Goal: Answer question/provide support: Share knowledge or assist other users

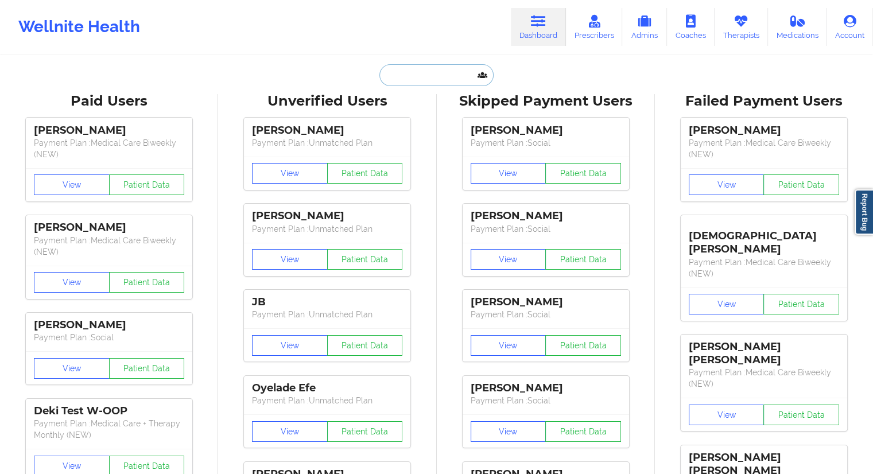
click at [427, 72] on input "text" at bounding box center [437, 75] width 114 height 22
paste input "[EMAIL_ADDRESS][DOMAIN_NAME]"
type input "[EMAIL_ADDRESS][DOMAIN_NAME]"
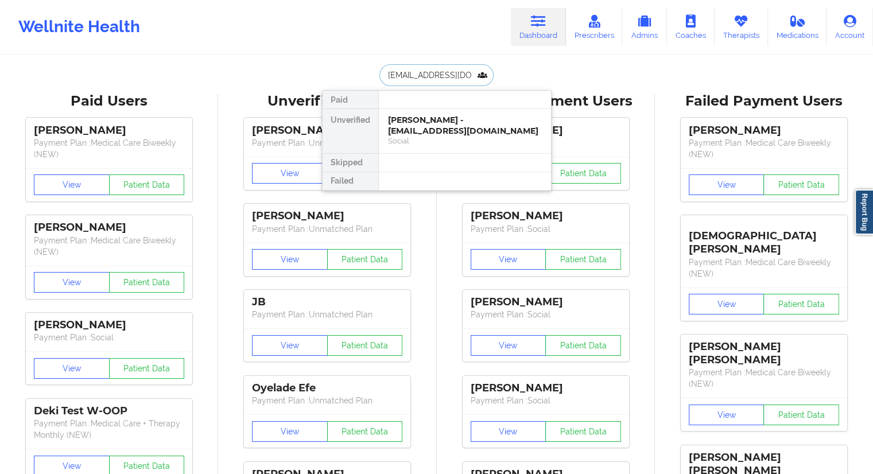
click at [393, 125] on div "[PERSON_NAME] - [EMAIL_ADDRESS][DOMAIN_NAME]" at bounding box center [465, 125] width 154 height 21
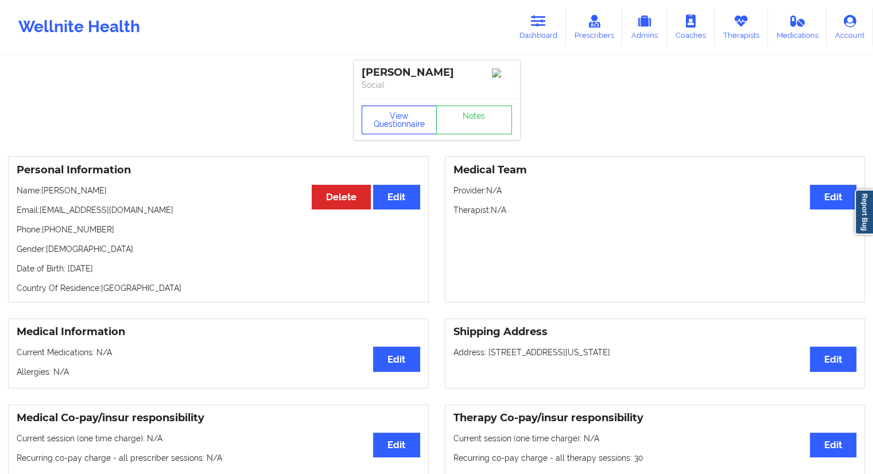
click at [400, 127] on button "View Questionnaire" at bounding box center [400, 120] width 76 height 29
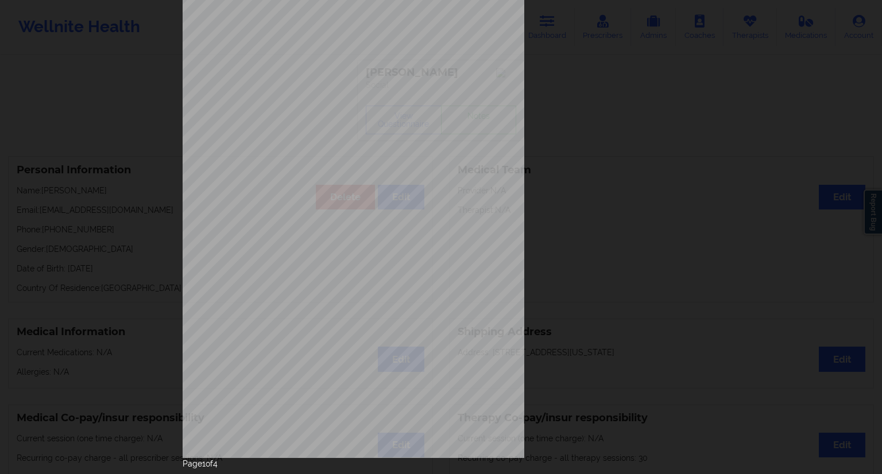
scroll to position [74, 0]
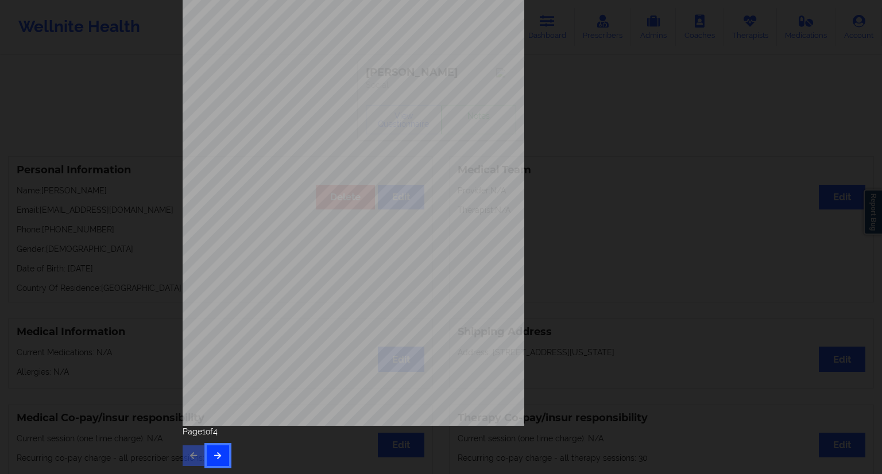
click at [222, 452] on button "button" at bounding box center [218, 456] width 22 height 21
click at [223, 460] on button "button" at bounding box center [218, 456] width 22 height 21
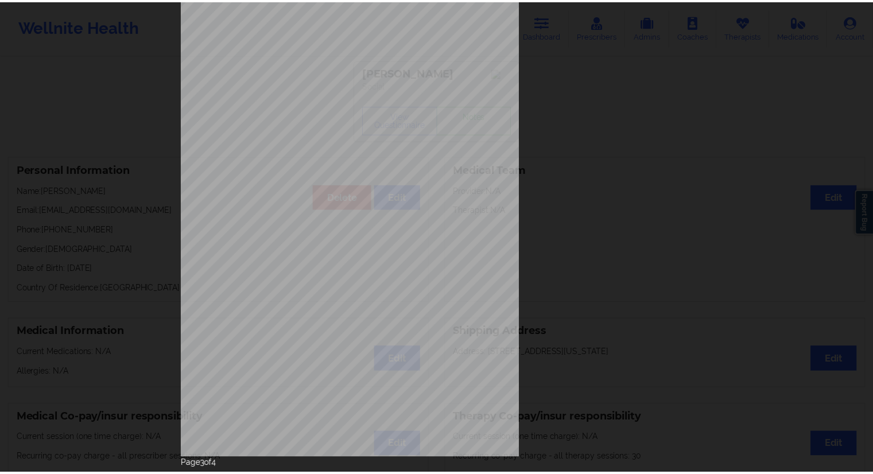
scroll to position [0, 0]
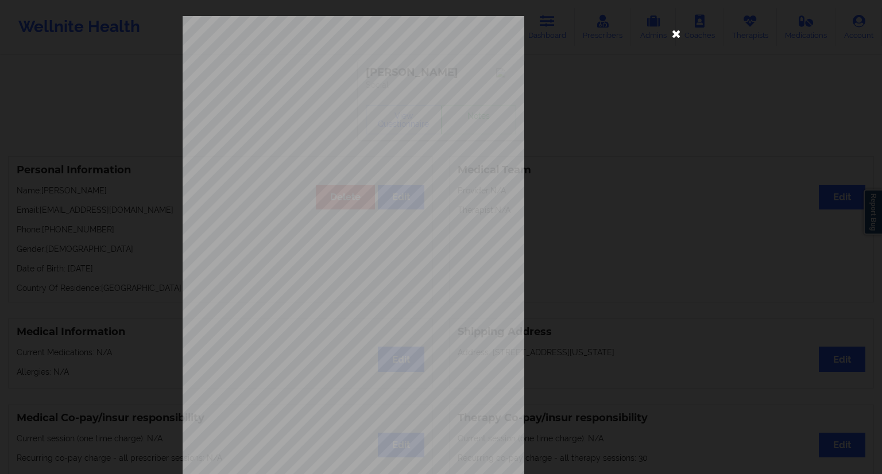
click at [676, 36] on icon at bounding box center [676, 33] width 18 height 18
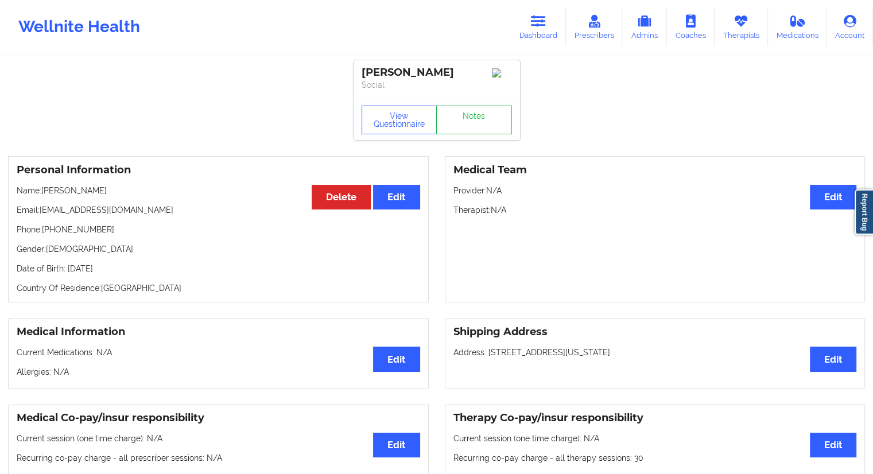
drag, startPoint x: 130, startPoint y: 274, endPoint x: 106, endPoint y: 277, distance: 24.9
click at [106, 274] on p "Date of Birth: [DEMOGRAPHIC_DATA]" at bounding box center [219, 268] width 404 height 11
copy p "2000"
drag, startPoint x: 109, startPoint y: 194, endPoint x: 44, endPoint y: 191, distance: 65.0
click at [44, 191] on p "Name: [PERSON_NAME]" at bounding box center [219, 190] width 404 height 11
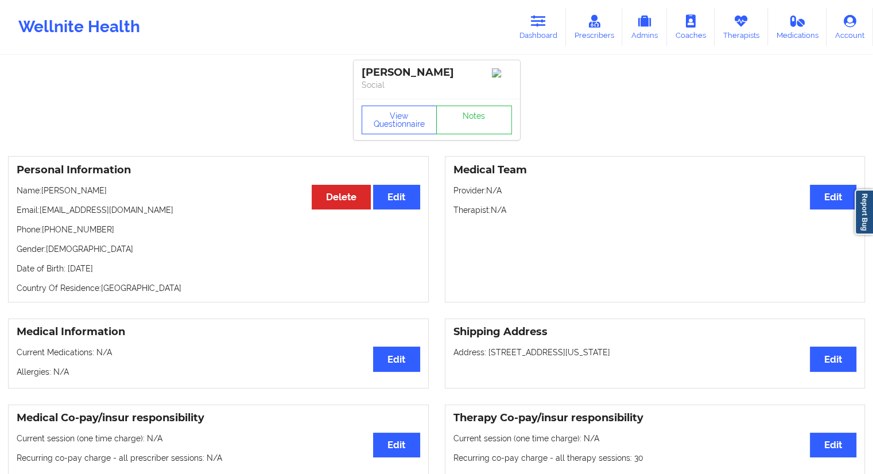
click at [63, 202] on div "Personal Information Edit Delete Name: [PERSON_NAME] Email: [EMAIL_ADDRESS][DOM…" at bounding box center [218, 229] width 421 height 146
drag, startPoint x: 95, startPoint y: 190, endPoint x: 56, endPoint y: 197, distance: 39.8
click at [43, 192] on p "Name: [PERSON_NAME]" at bounding box center [219, 190] width 404 height 11
copy p "[PERSON_NAME]"
drag, startPoint x: 107, startPoint y: 230, endPoint x: 48, endPoint y: 229, distance: 58.6
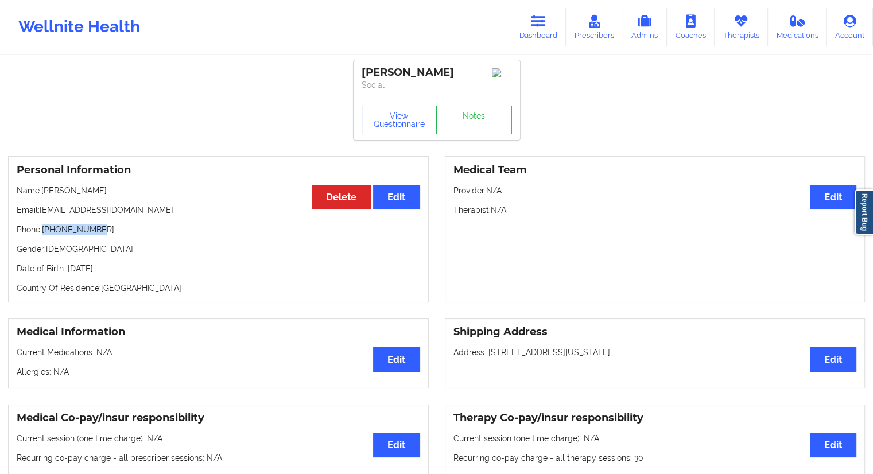
click at [44, 229] on p "Phone: [PHONE_NUMBER]" at bounding box center [219, 229] width 404 height 11
copy p "[PHONE_NUMBER]"
click at [100, 196] on p "Name: [PERSON_NAME]" at bounding box center [219, 190] width 404 height 11
click at [750, 41] on link "Therapists" at bounding box center [741, 27] width 53 height 38
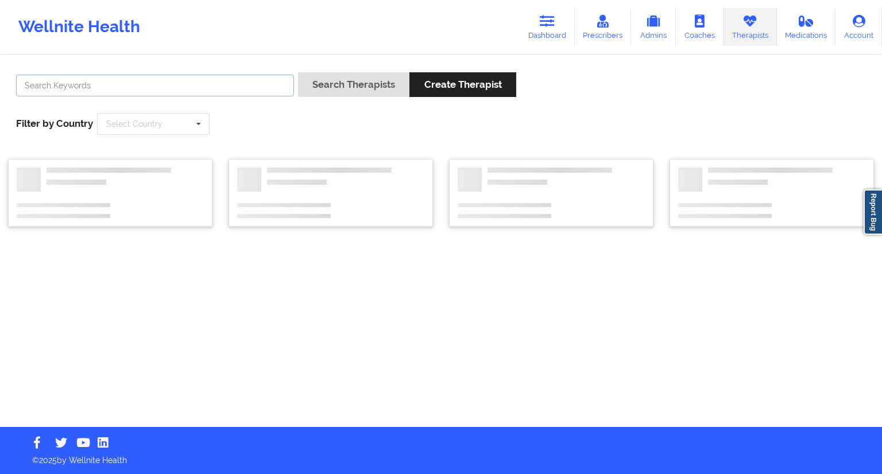
click at [207, 87] on input "text" at bounding box center [155, 86] width 278 height 22
paste input "[PERSON_NAME]"
type input "[PERSON_NAME]"
click at [325, 89] on button "Search Therapists" at bounding box center [353, 84] width 111 height 25
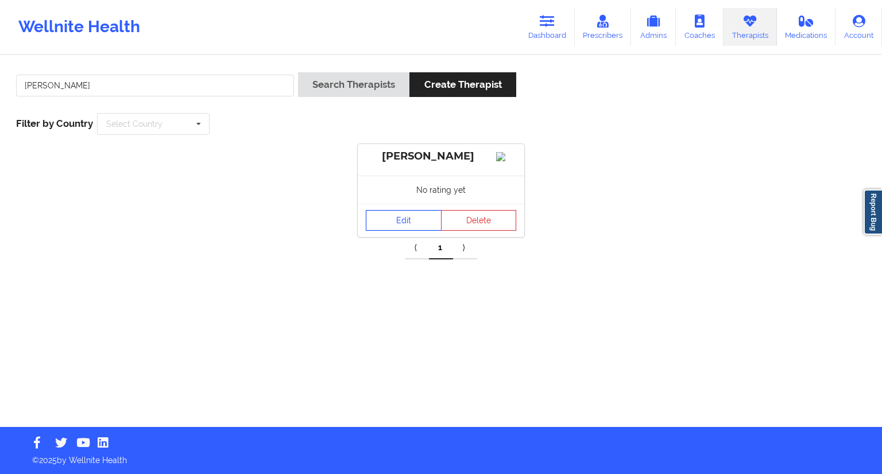
click at [402, 231] on link "Edit" at bounding box center [404, 220] width 76 height 21
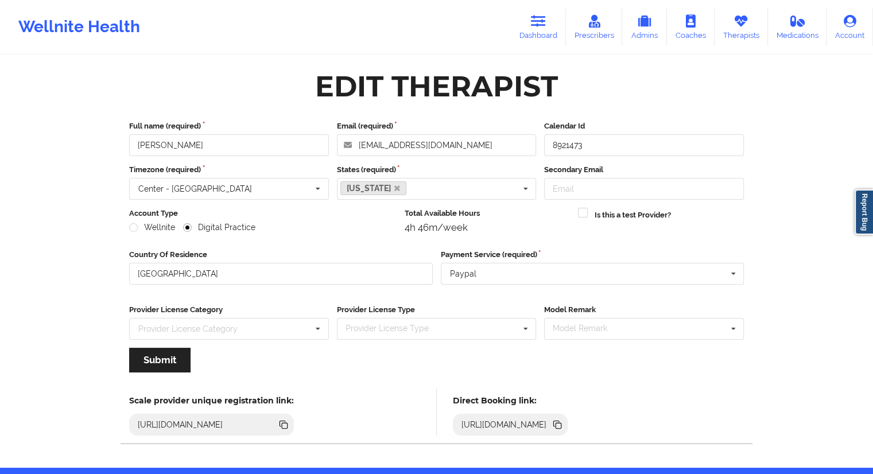
click at [564, 429] on icon at bounding box center [557, 425] width 13 height 13
click at [529, 33] on link "Dashboard" at bounding box center [538, 27] width 55 height 38
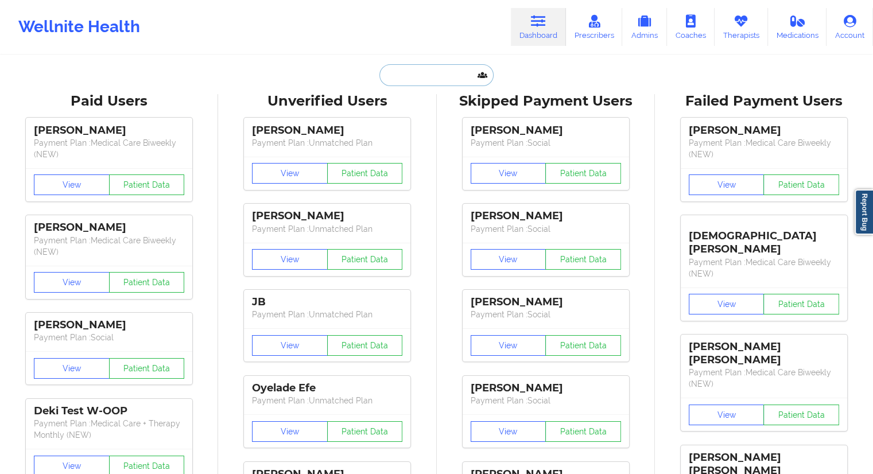
click at [417, 83] on input "text" at bounding box center [437, 75] width 114 height 22
paste input "[PERSON_NAME]"
type input "[PERSON_NAME]"
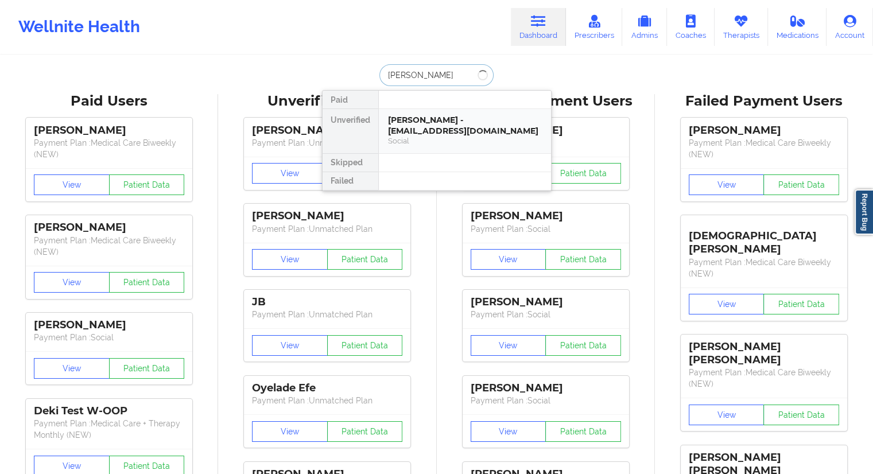
click at [416, 130] on div "[PERSON_NAME] - [EMAIL_ADDRESS][DOMAIN_NAME]" at bounding box center [465, 125] width 154 height 21
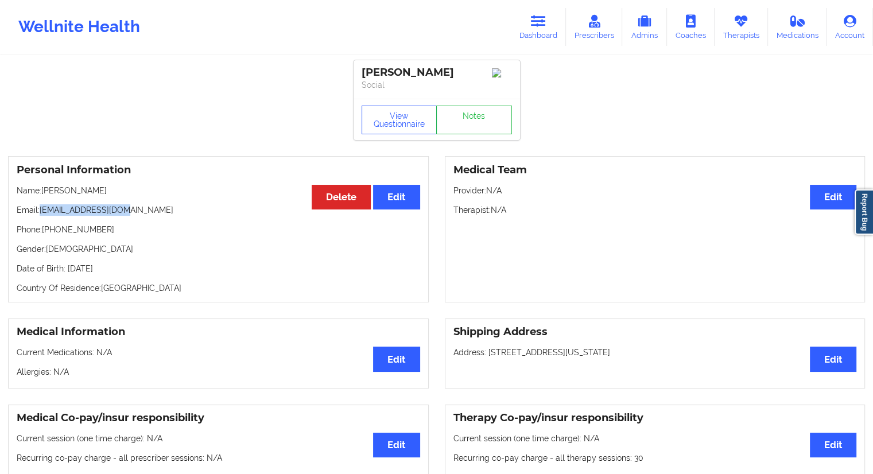
drag, startPoint x: 143, startPoint y: 213, endPoint x: 41, endPoint y: 209, distance: 101.7
click at [41, 209] on p "Email: [EMAIL_ADDRESS][DOMAIN_NAME]" at bounding box center [219, 209] width 404 height 11
copy p "[EMAIL_ADDRESS][DOMAIN_NAME]"
click at [548, 34] on link "Dashboard" at bounding box center [538, 27] width 55 height 38
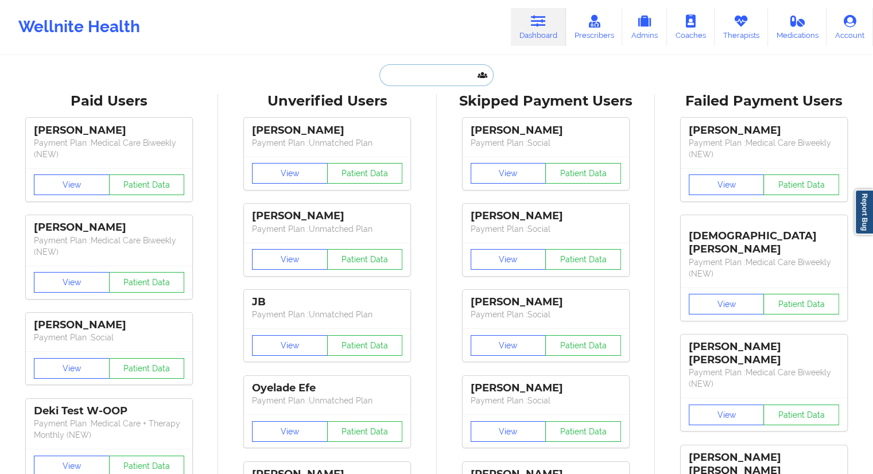
click at [438, 67] on input "text" at bounding box center [437, 75] width 114 height 22
paste input "[EMAIL_ADDRESS][DOMAIN_NAME]"
type input "[EMAIL_ADDRESS][DOMAIN_NAME]"
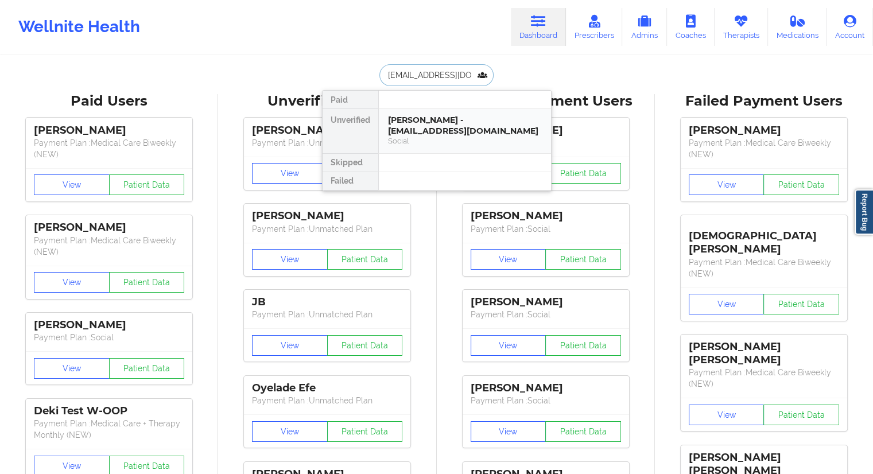
click at [420, 125] on div "[PERSON_NAME] - [EMAIL_ADDRESS][DOMAIN_NAME]" at bounding box center [465, 125] width 154 height 21
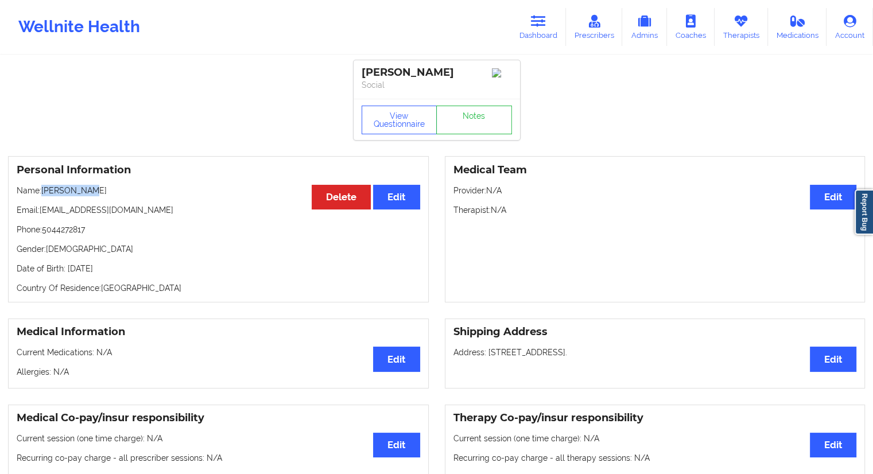
drag, startPoint x: 92, startPoint y: 189, endPoint x: 41, endPoint y: 188, distance: 50.5
click at [41, 188] on p "Name: [PERSON_NAME]" at bounding box center [219, 190] width 404 height 11
click at [85, 209] on p "Email: [EMAIL_ADDRESS][DOMAIN_NAME]" at bounding box center [219, 209] width 404 height 11
drag, startPoint x: 81, startPoint y: 194, endPoint x: 44, endPoint y: 194, distance: 37.3
click at [44, 194] on p "Name: [PERSON_NAME]" at bounding box center [219, 190] width 404 height 11
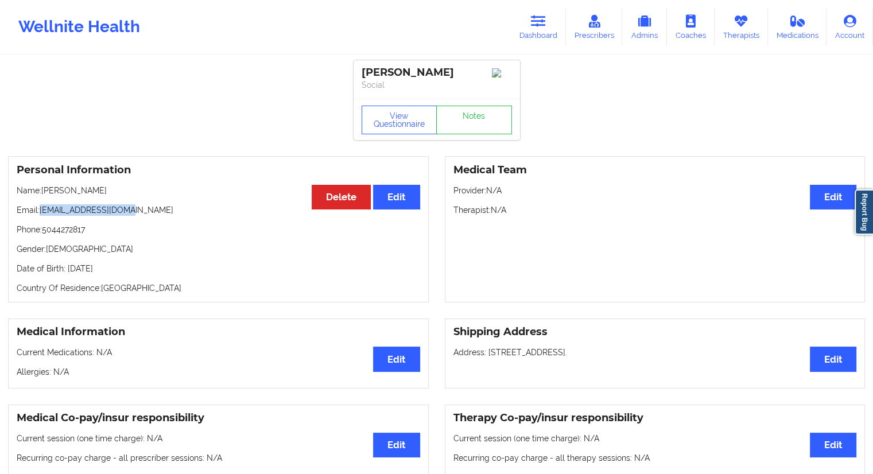
drag, startPoint x: 122, startPoint y: 214, endPoint x: 40, endPoint y: 212, distance: 81.6
click at [40, 212] on p "Email: [EMAIL_ADDRESS][DOMAIN_NAME]" at bounding box center [219, 209] width 404 height 11
copy p "[EMAIL_ADDRESS][DOMAIN_NAME]"
drag, startPoint x: 146, startPoint y: 186, endPoint x: 44, endPoint y: 185, distance: 102.2
click at [44, 185] on div "Personal Information Edit Delete Name: [PERSON_NAME] Email: [EMAIL_ADDRESS][DOM…" at bounding box center [218, 229] width 421 height 146
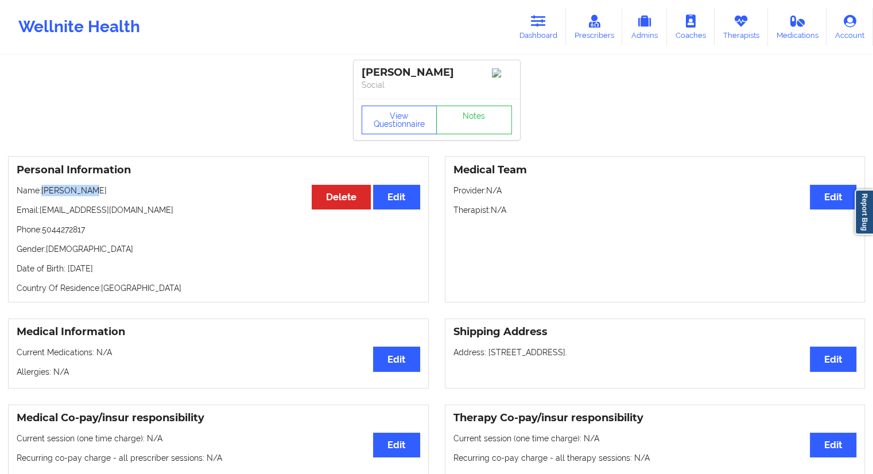
copy p "[PERSON_NAME]"
click at [531, 43] on link "Dashboard" at bounding box center [538, 27] width 55 height 38
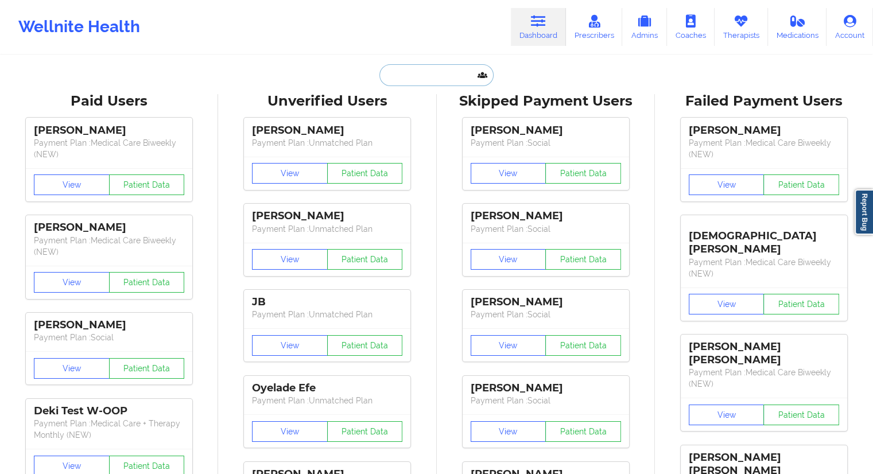
drag, startPoint x: 501, startPoint y: 53, endPoint x: 423, endPoint y: 77, distance: 81.7
click at [423, 77] on input "text" at bounding box center [437, 75] width 114 height 22
paste input "[PERSON_NAME]"
type input "[PERSON_NAME]"
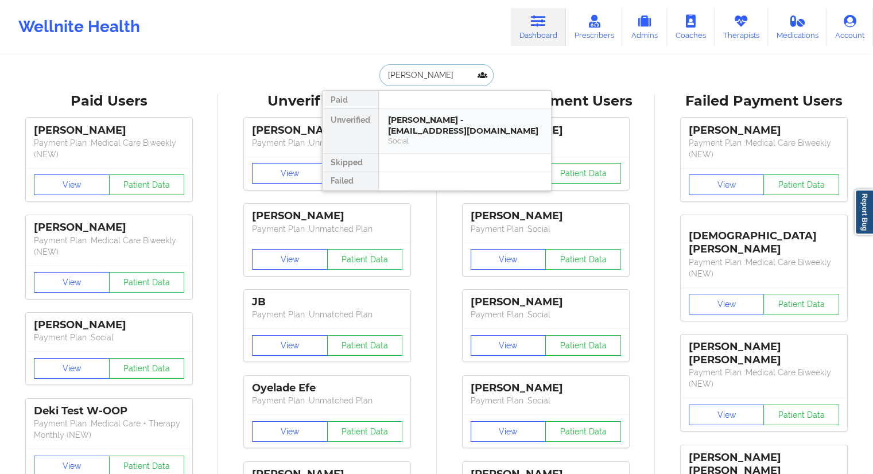
click at [436, 116] on div "[PERSON_NAME] - [EMAIL_ADDRESS][DOMAIN_NAME]" at bounding box center [465, 125] width 154 height 21
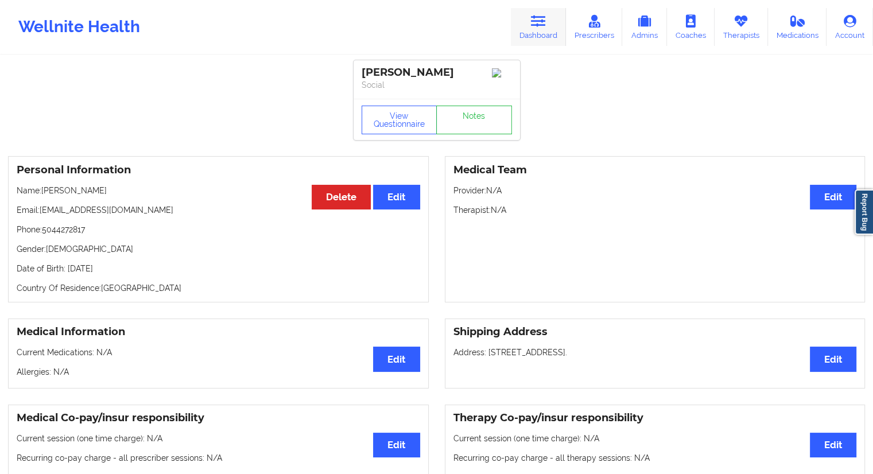
drag, startPoint x: 544, startPoint y: 22, endPoint x: 489, endPoint y: 48, distance: 61.4
click at [544, 22] on icon at bounding box center [538, 21] width 15 height 13
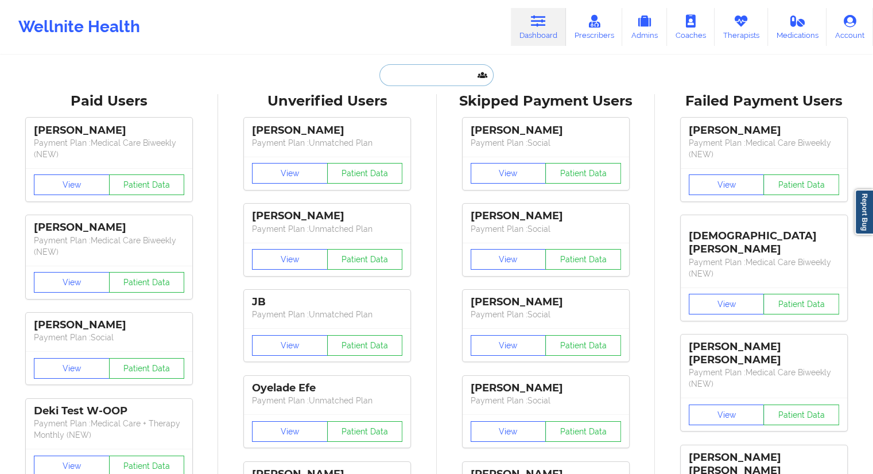
click at [409, 76] on input "text" at bounding box center [437, 75] width 114 height 22
paste input "[PERSON_NAME]"
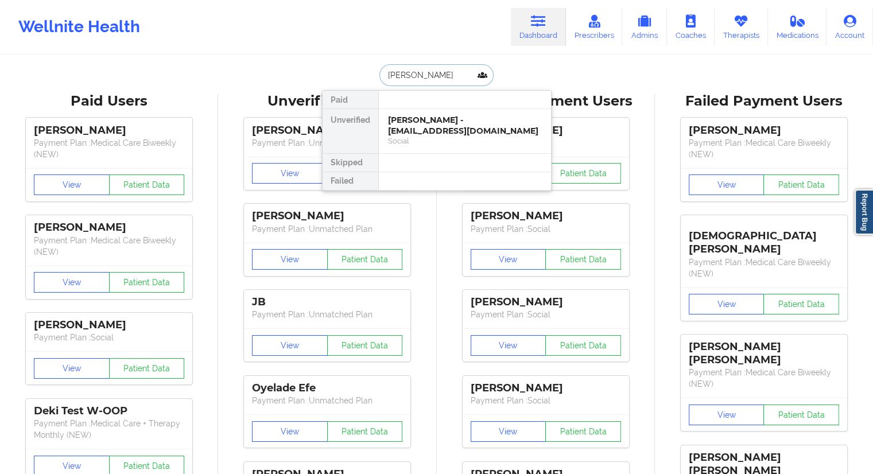
click at [408, 78] on input "[PERSON_NAME]" at bounding box center [437, 75] width 114 height 22
type input "[PERSON_NAME]"
click at [413, 133] on div "[PERSON_NAME] - [EMAIL_ADDRESS][DOMAIN_NAME]" at bounding box center [465, 125] width 154 height 21
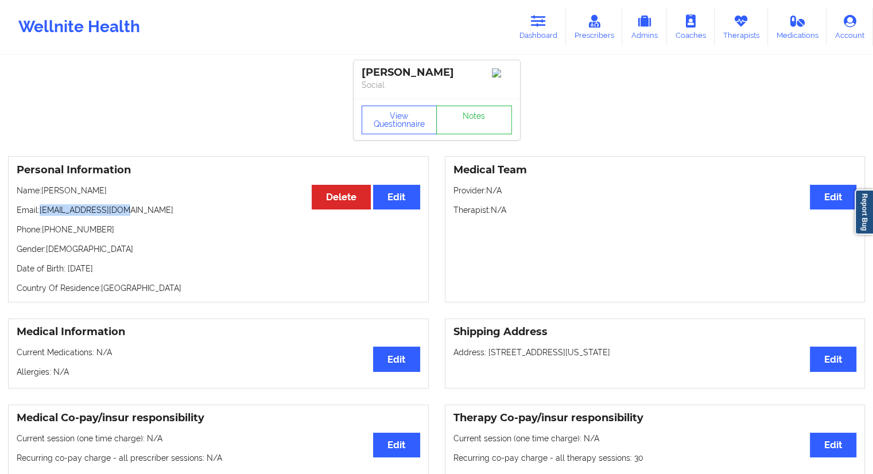
drag, startPoint x: 137, startPoint y: 211, endPoint x: 42, endPoint y: 203, distance: 95.1
click at [42, 203] on div "Personal Information Edit Delete Name: [PERSON_NAME] Email: [EMAIL_ADDRESS][DOM…" at bounding box center [218, 229] width 421 height 146
copy p "[EMAIL_ADDRESS][DOMAIN_NAME]"
drag, startPoint x: 90, startPoint y: 190, endPoint x: 43, endPoint y: 190, distance: 47.1
click at [43, 190] on p "Name: [PERSON_NAME]" at bounding box center [219, 190] width 404 height 11
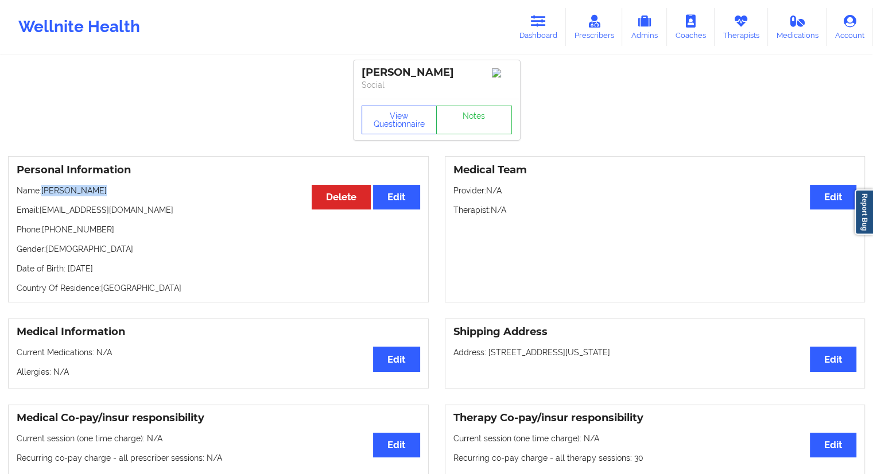
copy p "[PERSON_NAME]"
click at [529, 39] on link "Dashboard" at bounding box center [538, 27] width 55 height 38
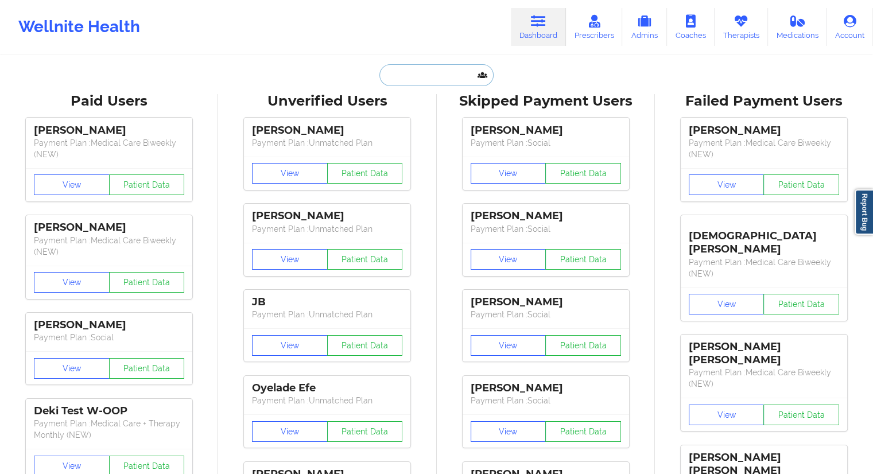
paste input "[PERSON_NAME]"
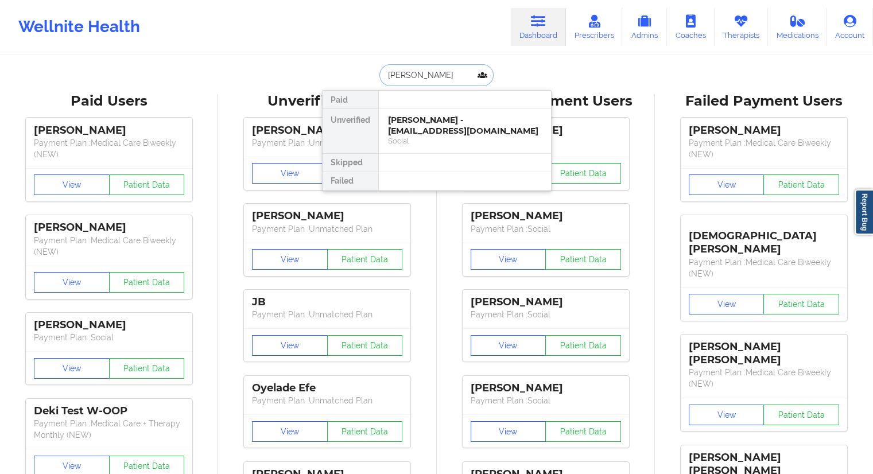
click at [416, 77] on input "[PERSON_NAME]" at bounding box center [437, 75] width 114 height 22
type input "[PERSON_NAME]"
click at [420, 136] on div "Social" at bounding box center [465, 141] width 154 height 10
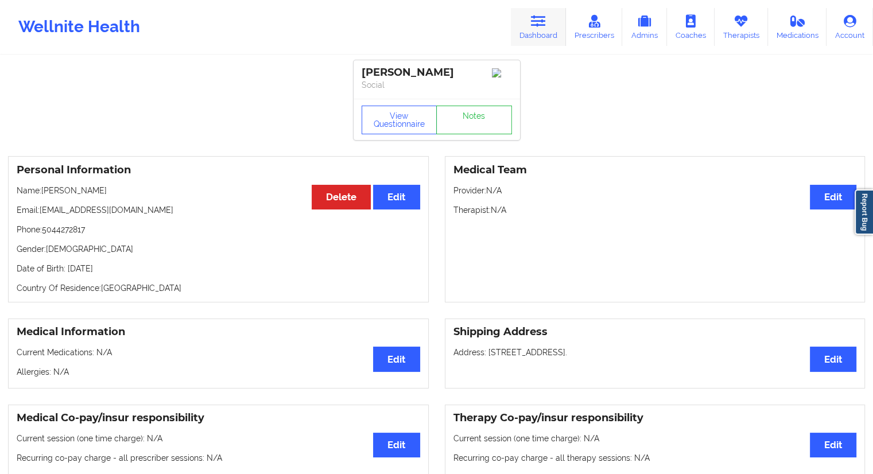
click at [539, 40] on link "Dashboard" at bounding box center [538, 27] width 55 height 38
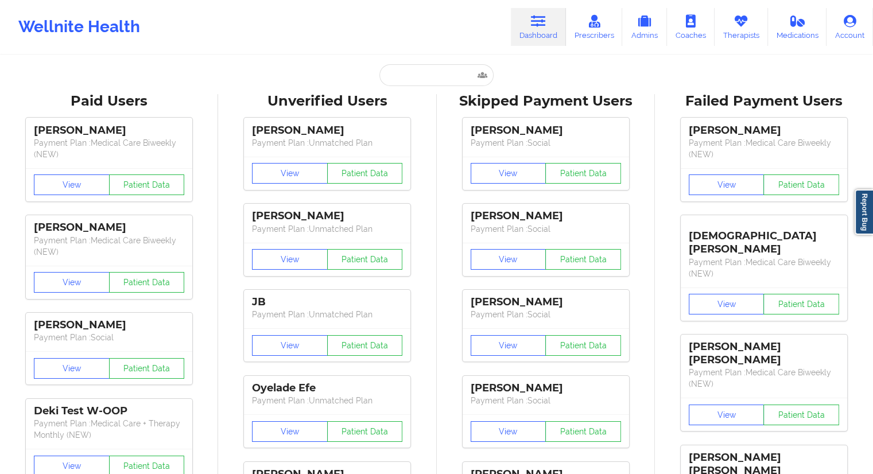
click at [434, 75] on input "text" at bounding box center [437, 75] width 114 height 22
paste input "[PERSON_NAME]"
type input "[PERSON_NAME]"
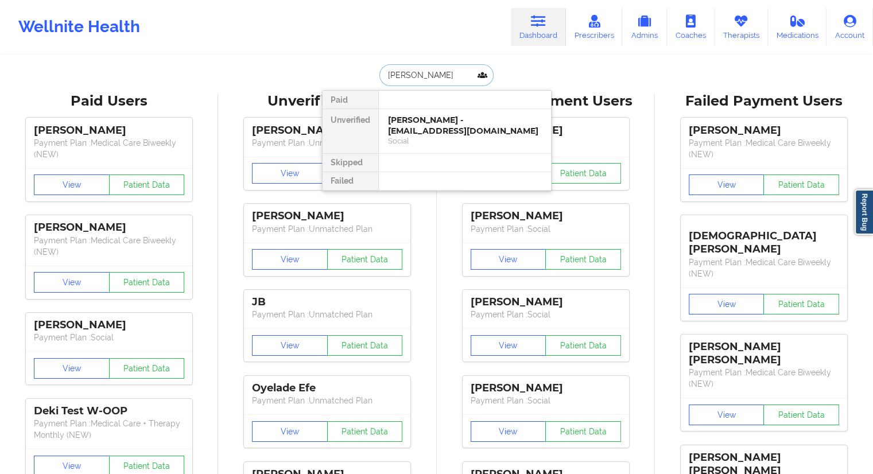
click at [413, 76] on input "[PERSON_NAME]" at bounding box center [437, 75] width 114 height 22
click at [401, 134] on div "[PERSON_NAME] - [EMAIL_ADDRESS][DOMAIN_NAME]" at bounding box center [465, 125] width 154 height 21
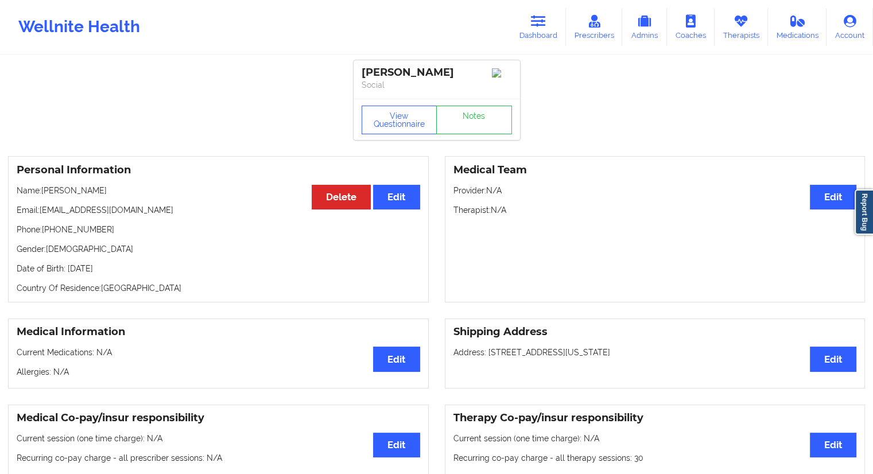
drag, startPoint x: 99, startPoint y: 191, endPoint x: 99, endPoint y: 208, distance: 17.2
click at [97, 194] on p "Name: [PERSON_NAME]" at bounding box center [219, 190] width 404 height 11
drag, startPoint x: 142, startPoint y: 215, endPoint x: 41, endPoint y: 210, distance: 101.2
click at [41, 210] on p "Email: [EMAIL_ADDRESS][DOMAIN_NAME]" at bounding box center [219, 209] width 404 height 11
copy p "[EMAIL_ADDRESS][DOMAIN_NAME]"
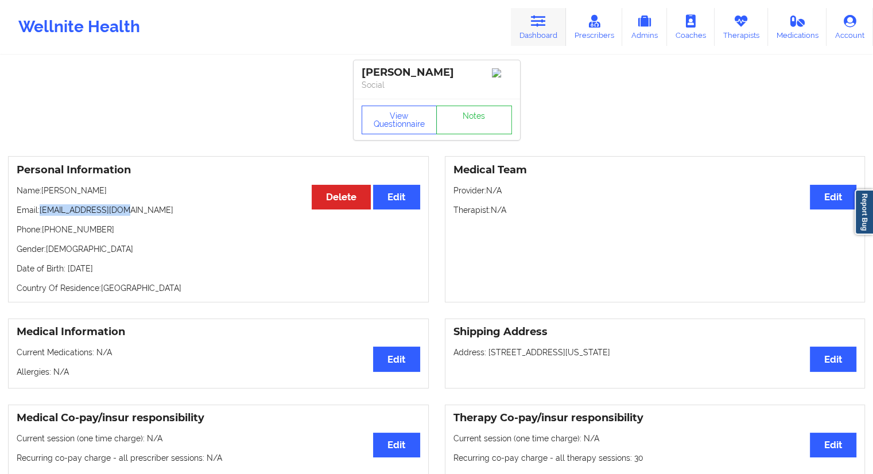
drag, startPoint x: 531, startPoint y: 33, endPoint x: 516, endPoint y: 44, distance: 18.4
click at [531, 33] on link "Dashboard" at bounding box center [538, 27] width 55 height 38
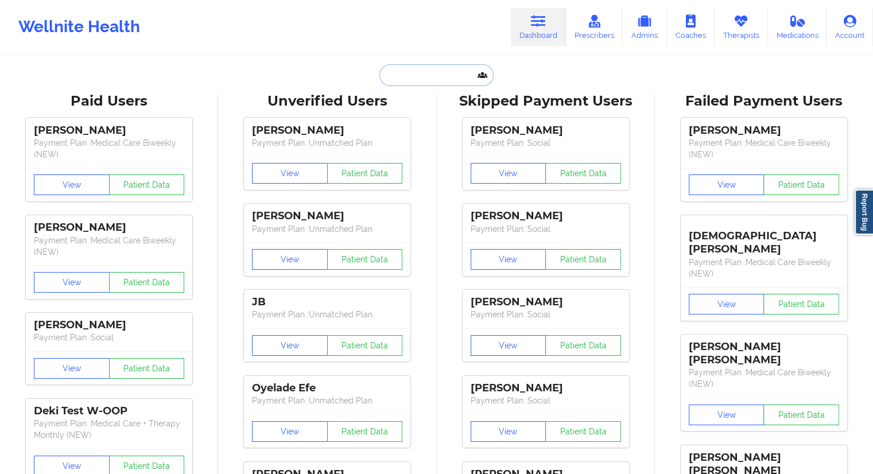
drag, startPoint x: 432, startPoint y: 73, endPoint x: 427, endPoint y: 78, distance: 7.3
click at [432, 73] on input "text" at bounding box center [437, 75] width 114 height 22
paste input "[EMAIL_ADDRESS][DOMAIN_NAME]"
type input "[EMAIL_ADDRESS][DOMAIN_NAME]"
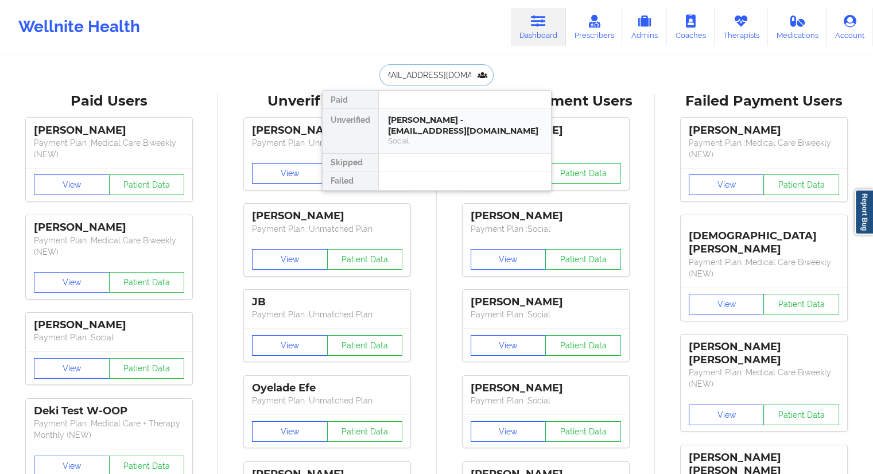
click at [417, 121] on div "[PERSON_NAME] - [EMAIL_ADDRESS][DOMAIN_NAME]" at bounding box center [465, 125] width 154 height 21
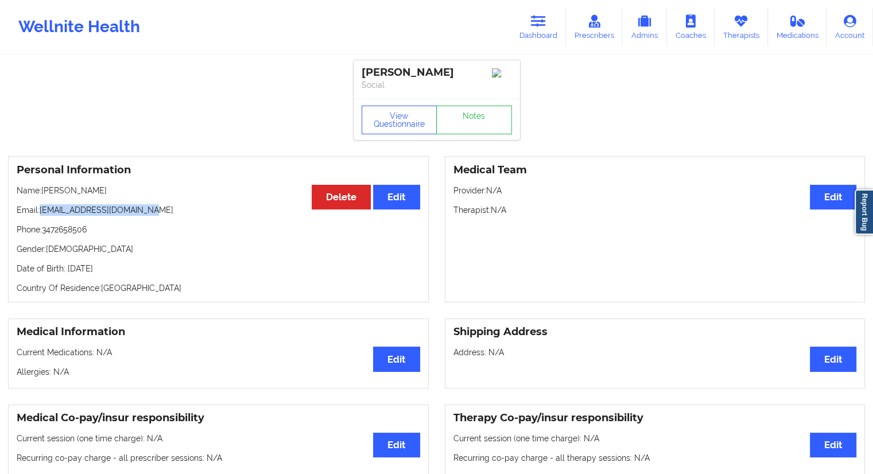
drag, startPoint x: 151, startPoint y: 215, endPoint x: 44, endPoint y: 212, distance: 107.4
click at [40, 212] on p "Email: [PERSON_NAME][EMAIL_ADDRESS][DOMAIN_NAME]" at bounding box center [219, 209] width 404 height 11
copy p "[EMAIL_ADDRESS][DOMAIN_NAME]"
drag, startPoint x: 121, startPoint y: 195, endPoint x: 113, endPoint y: 193, distance: 8.8
click at [113, 193] on p "Name: [PERSON_NAME]" at bounding box center [219, 190] width 404 height 11
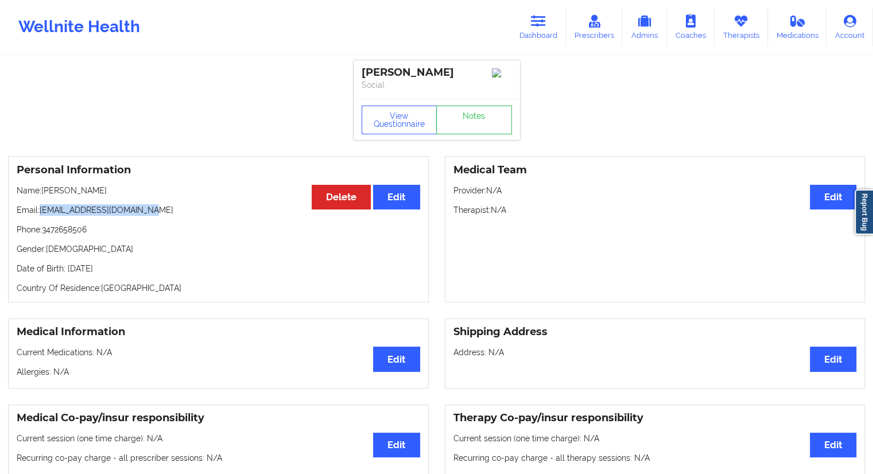
drag, startPoint x: 168, startPoint y: 210, endPoint x: 41, endPoint y: 218, distance: 127.1
click at [41, 216] on p "Email: [PERSON_NAME][EMAIL_ADDRESS][DOMAIN_NAME]" at bounding box center [219, 209] width 404 height 11
click at [409, 110] on button "View Questionnaire" at bounding box center [400, 120] width 76 height 29
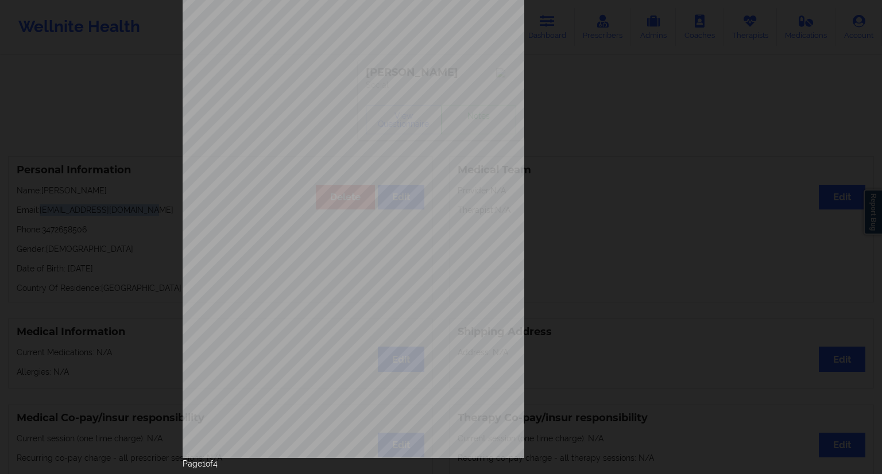
scroll to position [74, 0]
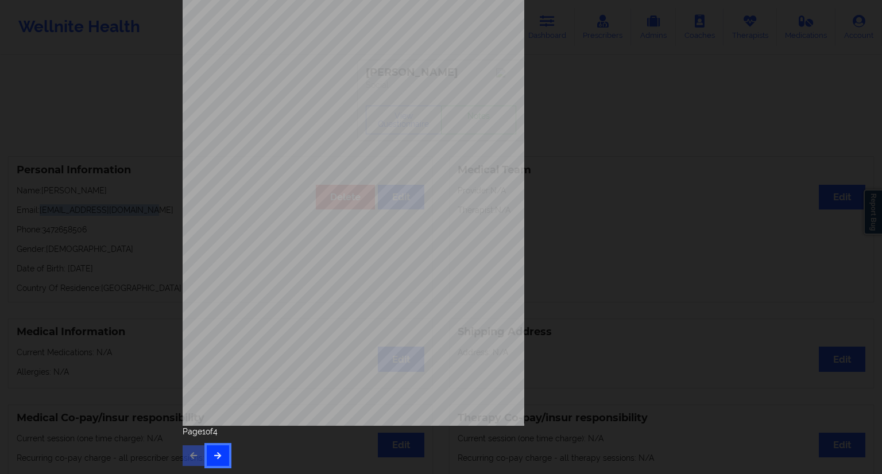
click at [210, 446] on button "button" at bounding box center [218, 456] width 22 height 21
click at [213, 452] on icon "button" at bounding box center [218, 455] width 10 height 7
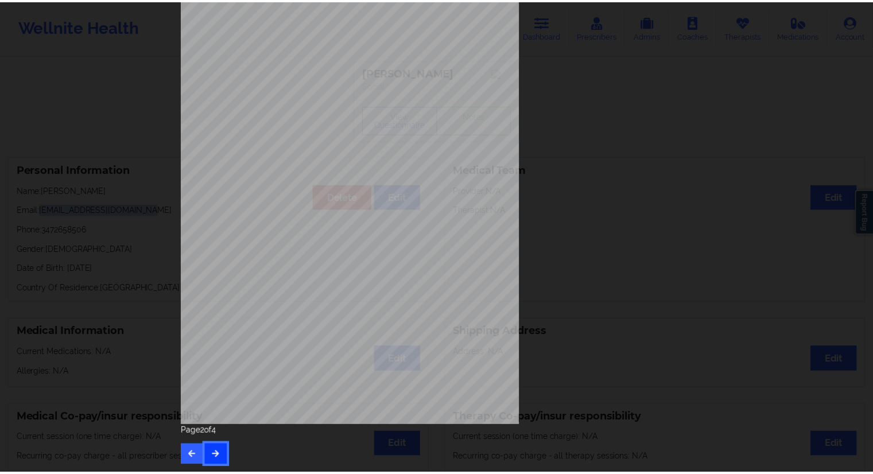
scroll to position [0, 0]
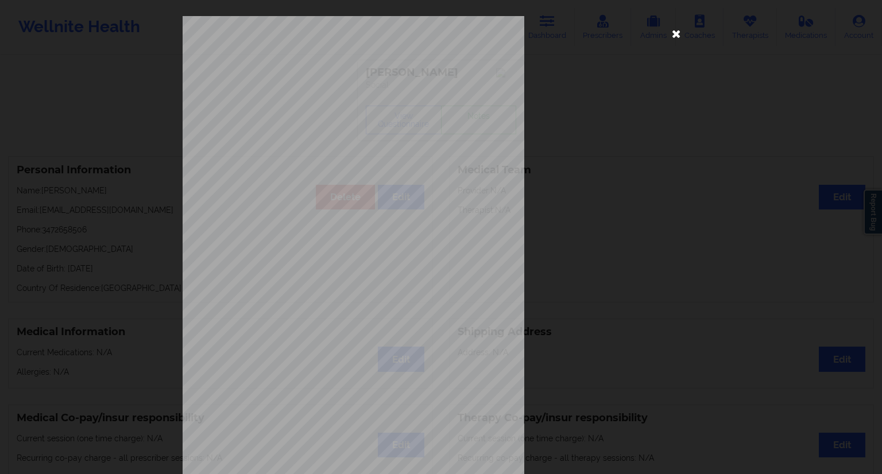
click at [675, 30] on icon at bounding box center [676, 33] width 18 height 18
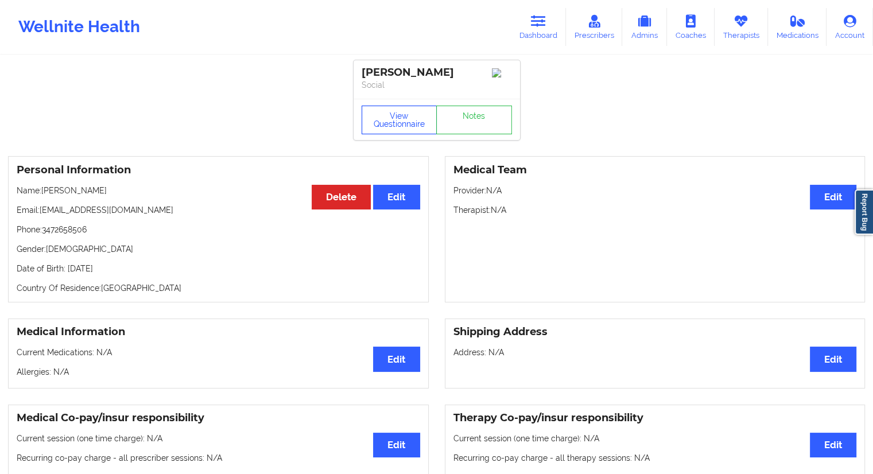
click at [386, 134] on button "View Questionnaire" at bounding box center [400, 120] width 76 height 29
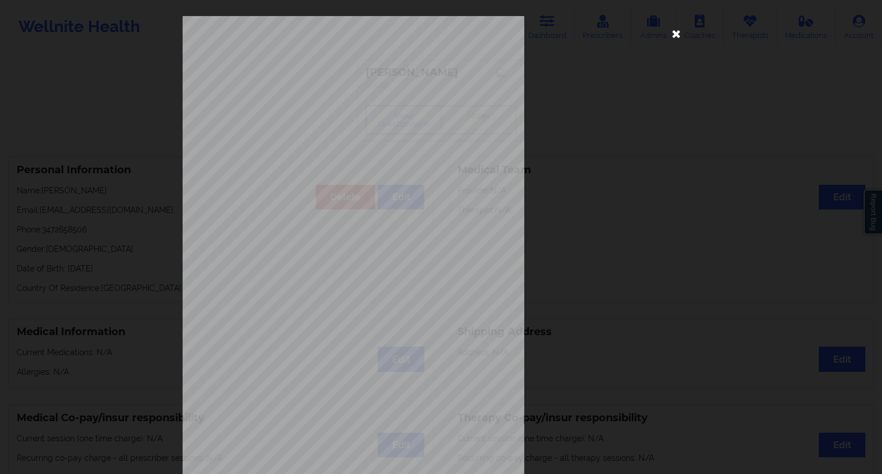
click at [667, 37] on icon at bounding box center [676, 33] width 18 height 18
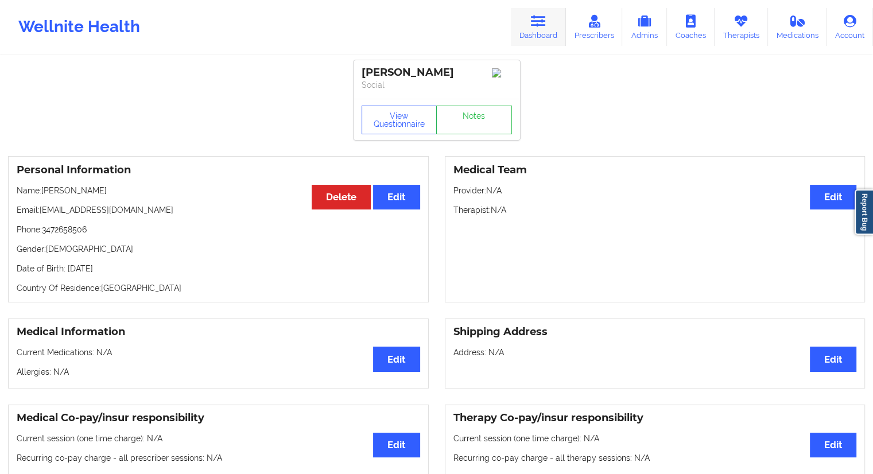
click at [551, 26] on link "Dashboard" at bounding box center [538, 27] width 55 height 38
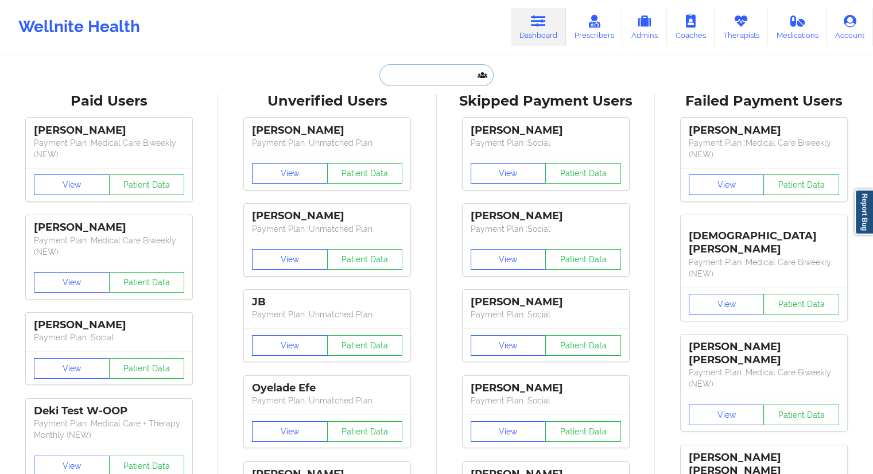
click at [432, 66] on input "text" at bounding box center [437, 75] width 114 height 22
paste input "[PERSON_NAME]"
type input "[PERSON_NAME]"
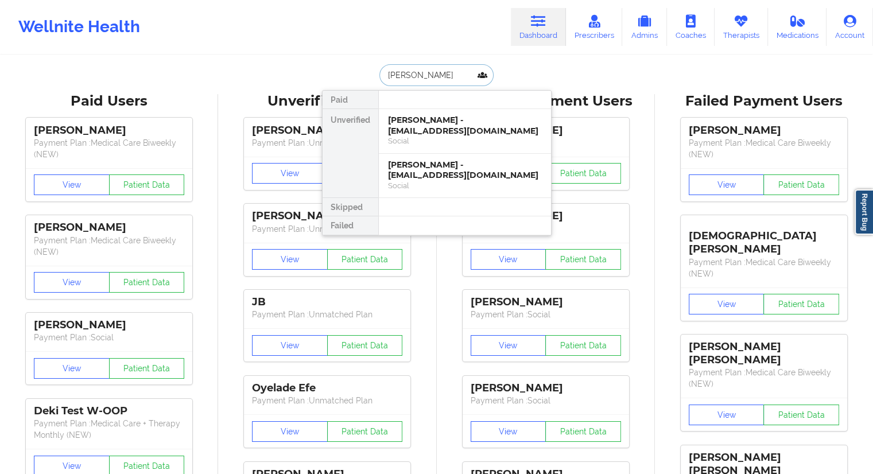
click at [408, 126] on div "[PERSON_NAME] - [EMAIL_ADDRESS][DOMAIN_NAME]" at bounding box center [465, 125] width 154 height 21
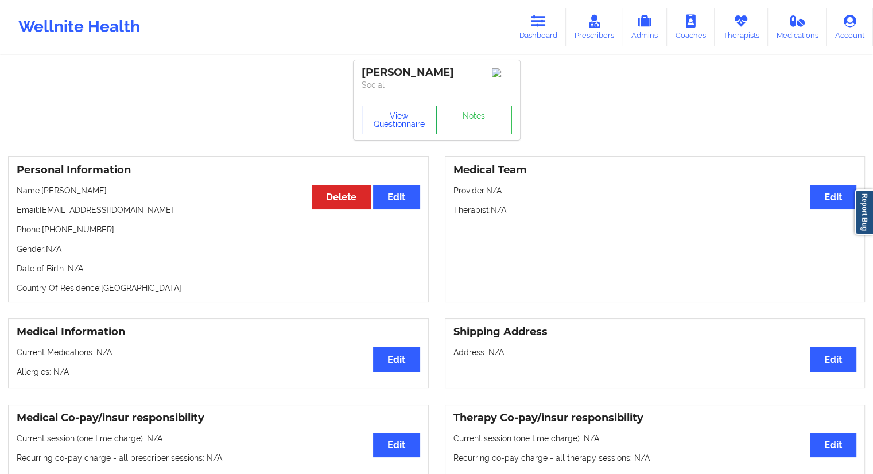
click at [383, 129] on button "View Questionnaire" at bounding box center [400, 120] width 76 height 29
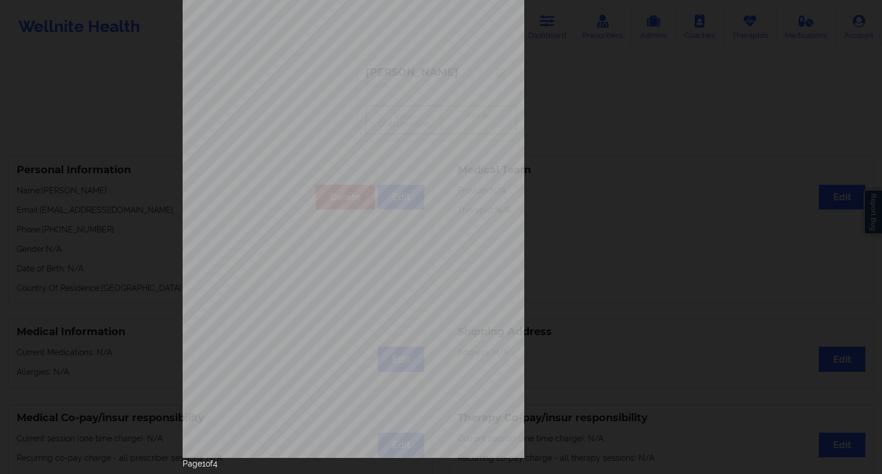
scroll to position [74, 0]
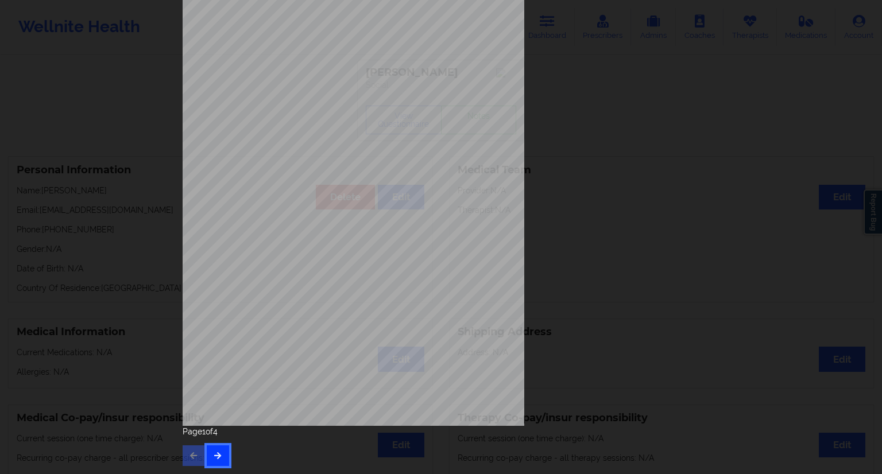
click at [219, 458] on icon "button" at bounding box center [218, 455] width 10 height 7
click at [218, 441] on div "Page 2 of 4" at bounding box center [441, 446] width 517 height 40
click at [219, 440] on div "Page 2 of 4" at bounding box center [441, 446] width 517 height 40
click at [216, 458] on icon "button" at bounding box center [218, 455] width 10 height 7
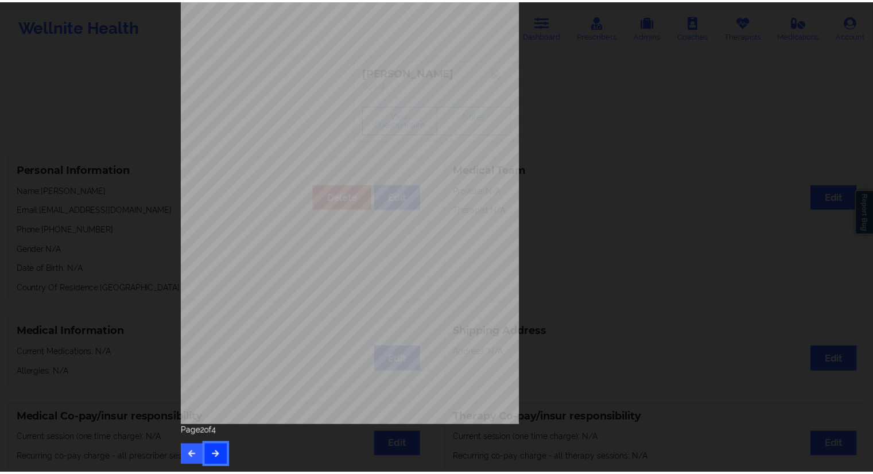
scroll to position [0, 0]
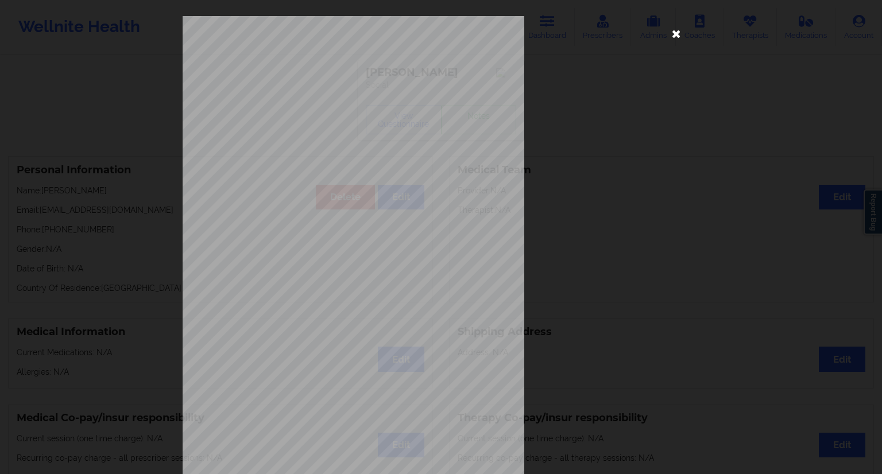
click at [680, 35] on icon at bounding box center [676, 33] width 18 height 18
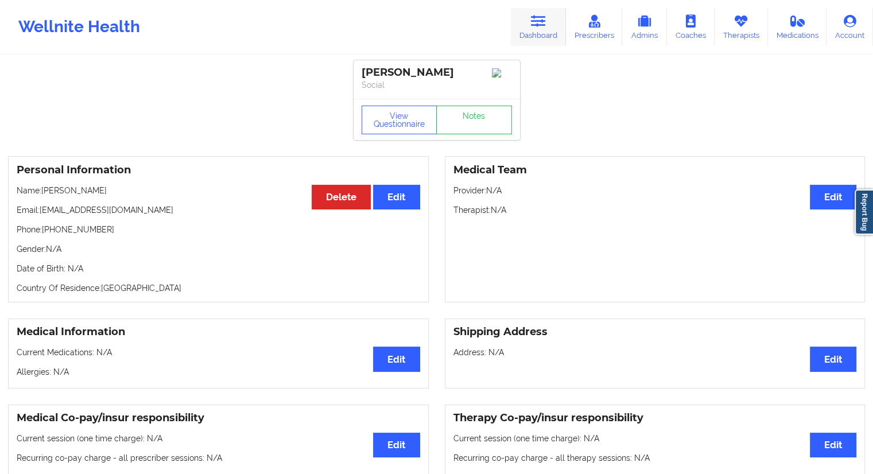
click at [534, 41] on link "Dashboard" at bounding box center [538, 27] width 55 height 38
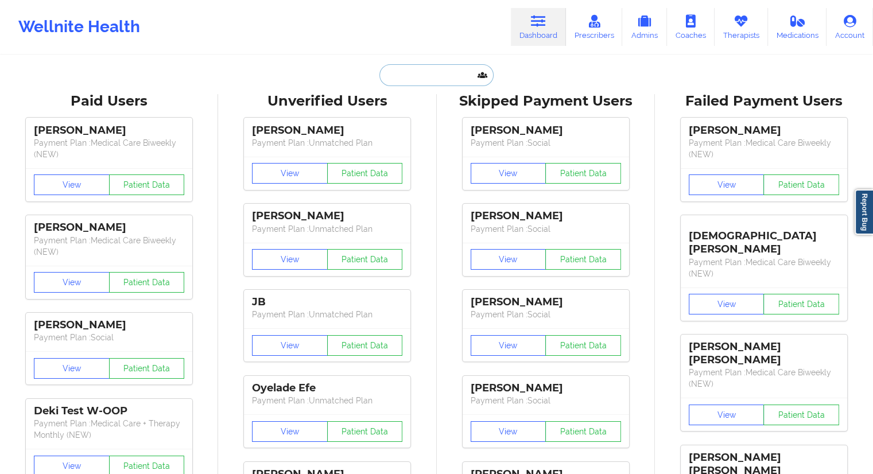
click at [413, 80] on input "text" at bounding box center [437, 75] width 114 height 22
paste input "[PERSON_NAME]"
type input "[PERSON_NAME]"
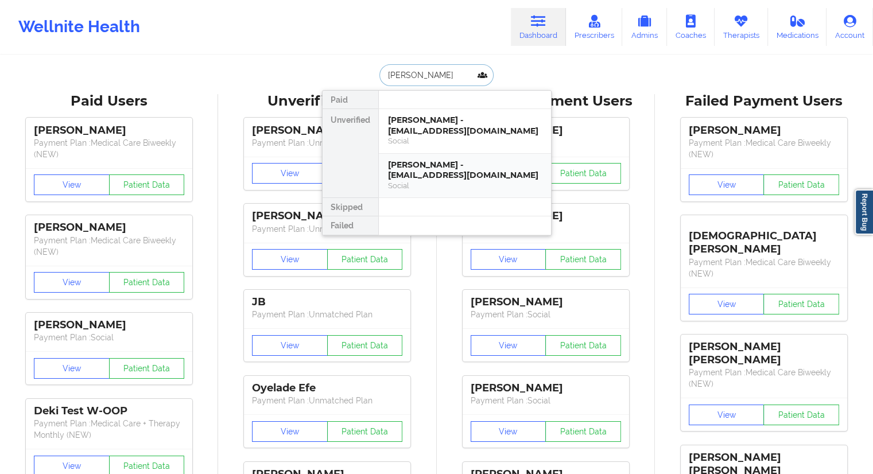
click at [428, 175] on div "[PERSON_NAME] - [EMAIL_ADDRESS][DOMAIN_NAME]" at bounding box center [465, 170] width 154 height 21
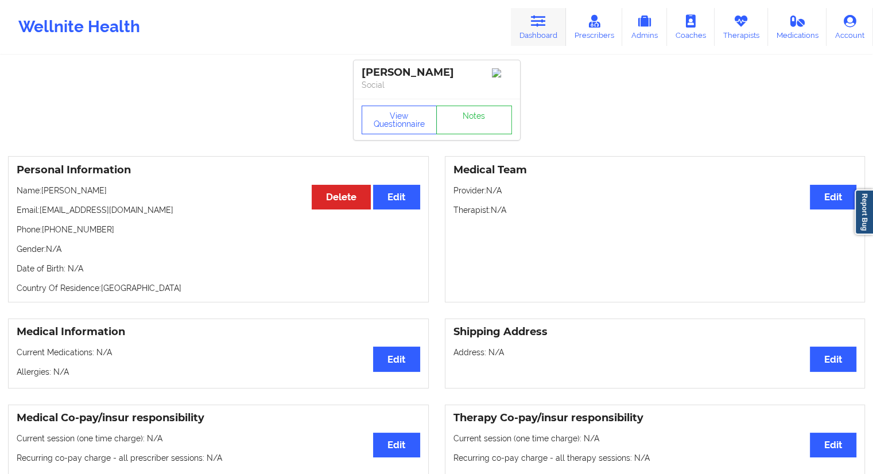
click at [536, 36] on link "Dashboard" at bounding box center [538, 27] width 55 height 38
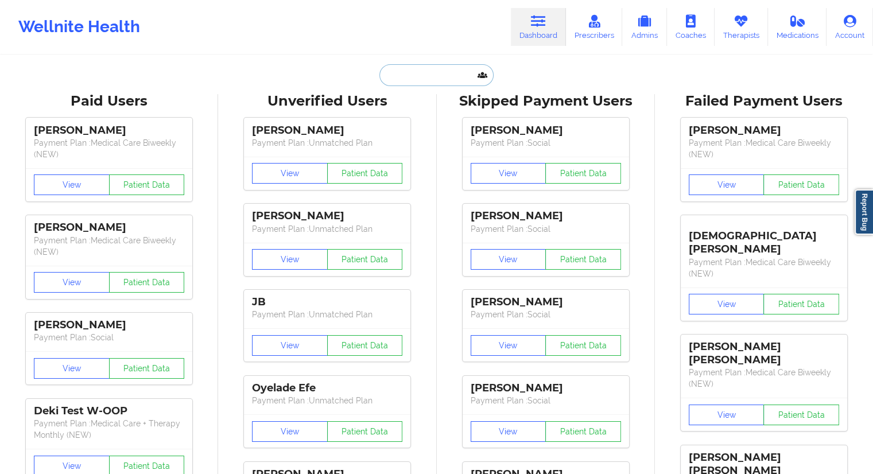
click at [411, 74] on input "text" at bounding box center [437, 75] width 114 height 22
paste input "[PERSON_NAME]"
type input "[PERSON_NAME]"
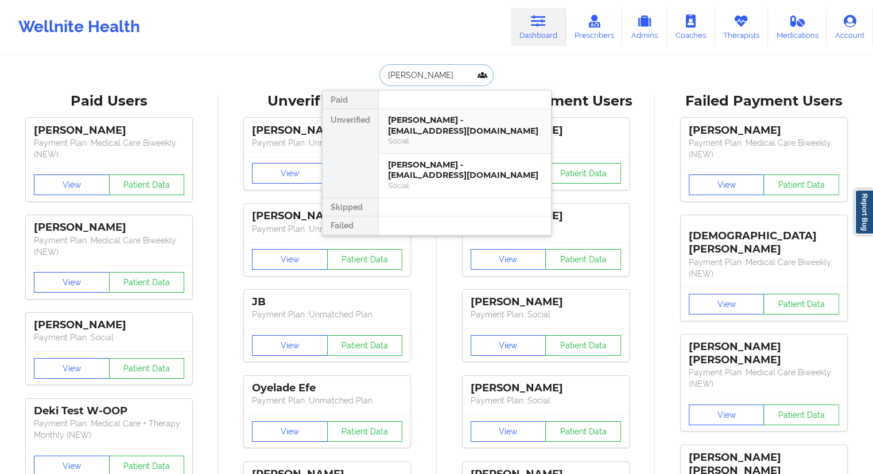
click at [420, 127] on div "[PERSON_NAME] - [EMAIL_ADDRESS][DOMAIN_NAME]" at bounding box center [465, 125] width 154 height 21
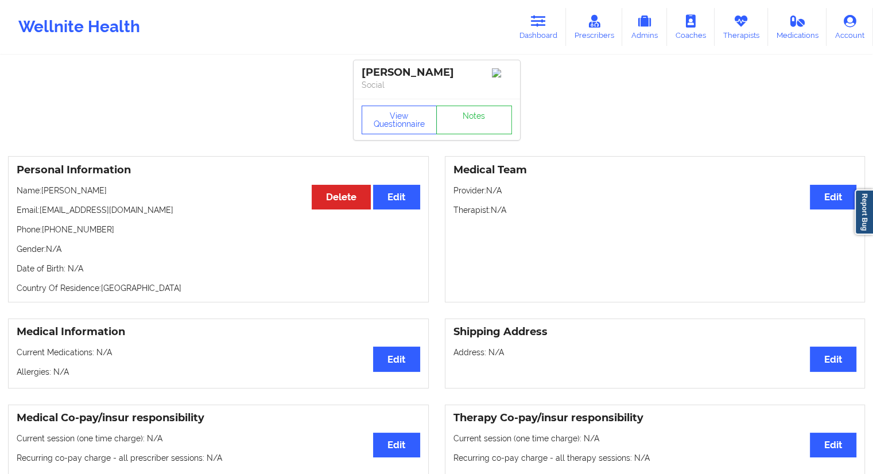
drag, startPoint x: 539, startPoint y: 34, endPoint x: 503, endPoint y: 51, distance: 39.6
click at [539, 34] on link "Dashboard" at bounding box center [538, 27] width 55 height 38
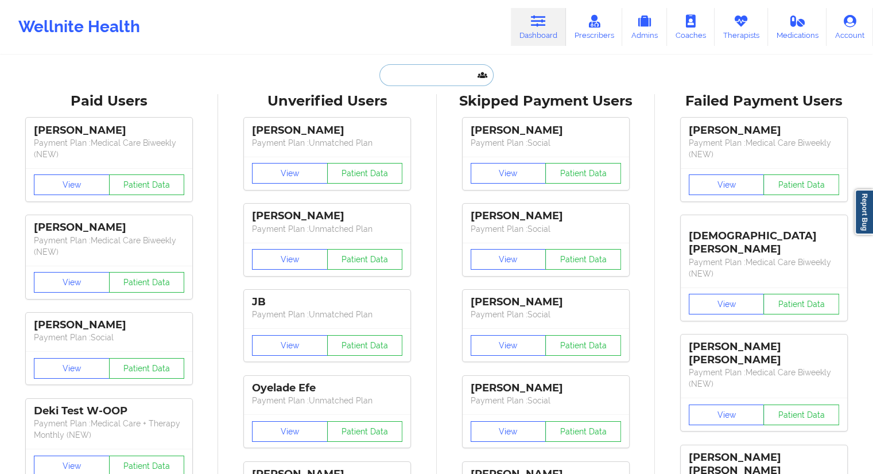
click at [405, 84] on input "text" at bounding box center [437, 75] width 114 height 22
paste input "[PERSON_NAME]"
type input "[PERSON_NAME]"
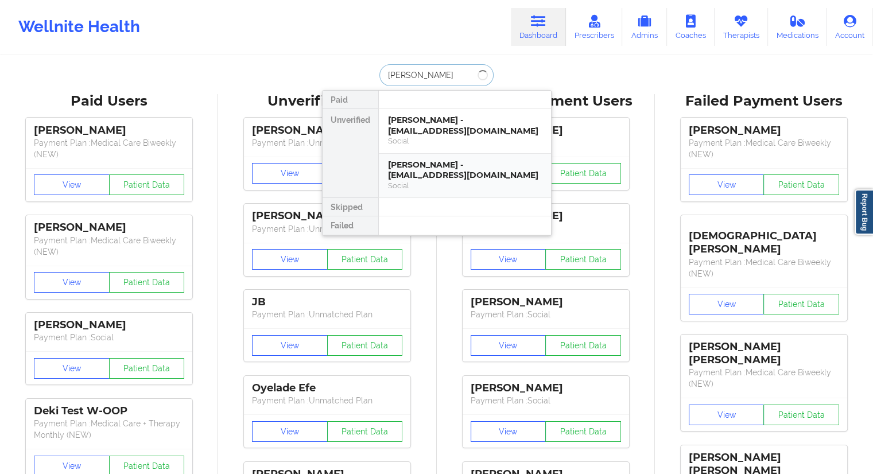
click at [404, 172] on div "[PERSON_NAME] - [EMAIL_ADDRESS][DOMAIN_NAME]" at bounding box center [465, 170] width 154 height 21
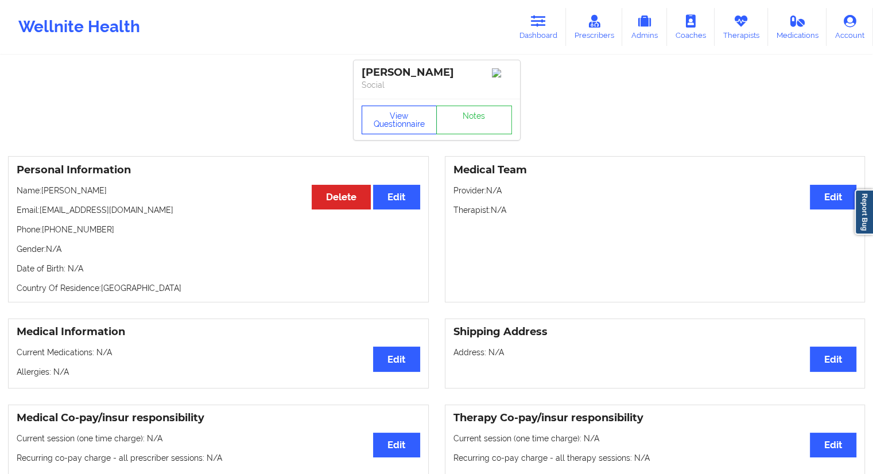
click at [383, 134] on button "View Questionnaire" at bounding box center [400, 120] width 76 height 29
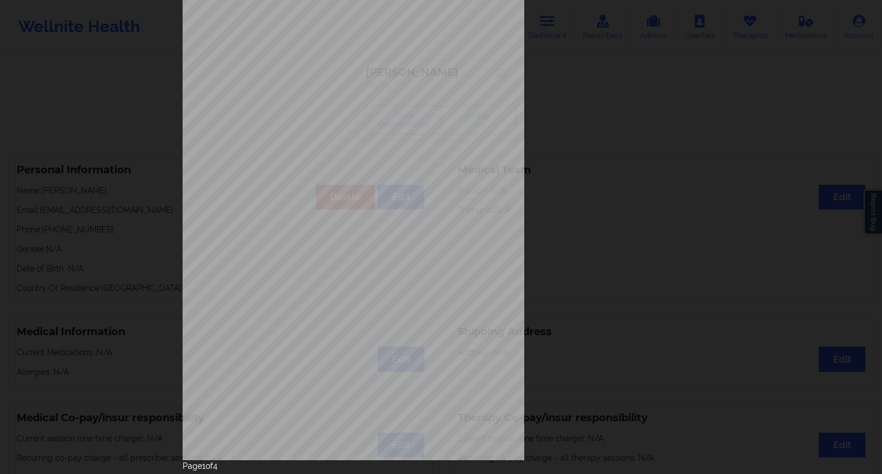
scroll to position [74, 0]
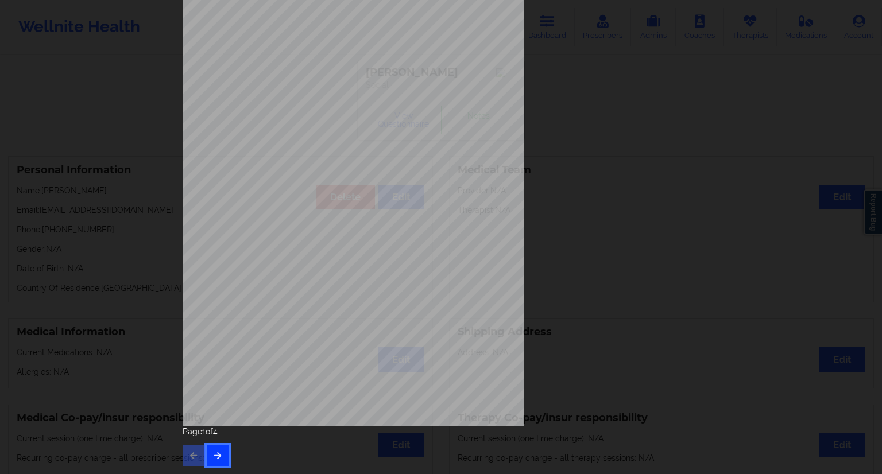
click at [214, 453] on icon "button" at bounding box center [218, 455] width 10 height 7
click at [213, 458] on icon "button" at bounding box center [218, 455] width 10 height 7
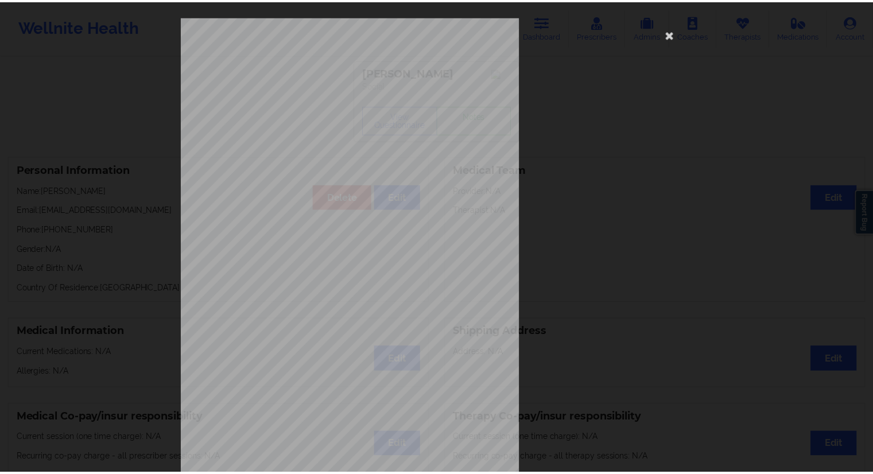
scroll to position [0, 0]
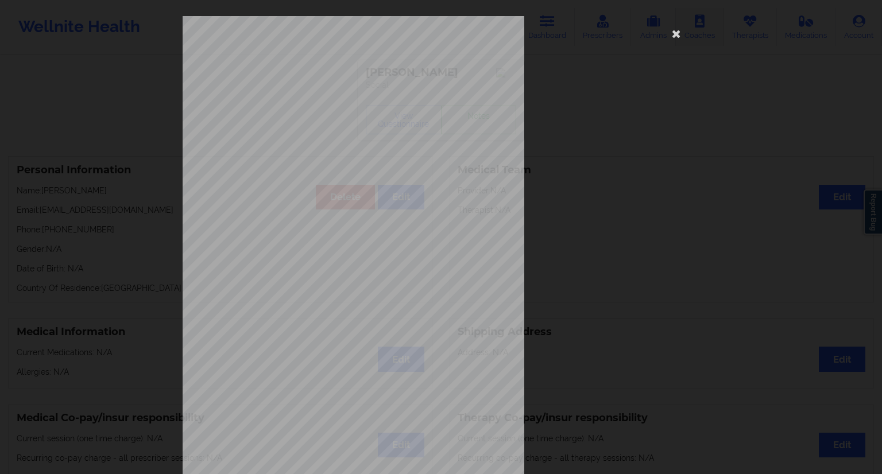
click at [672, 35] on icon at bounding box center [676, 33] width 18 height 18
